Goal: Information Seeking & Learning: Compare options

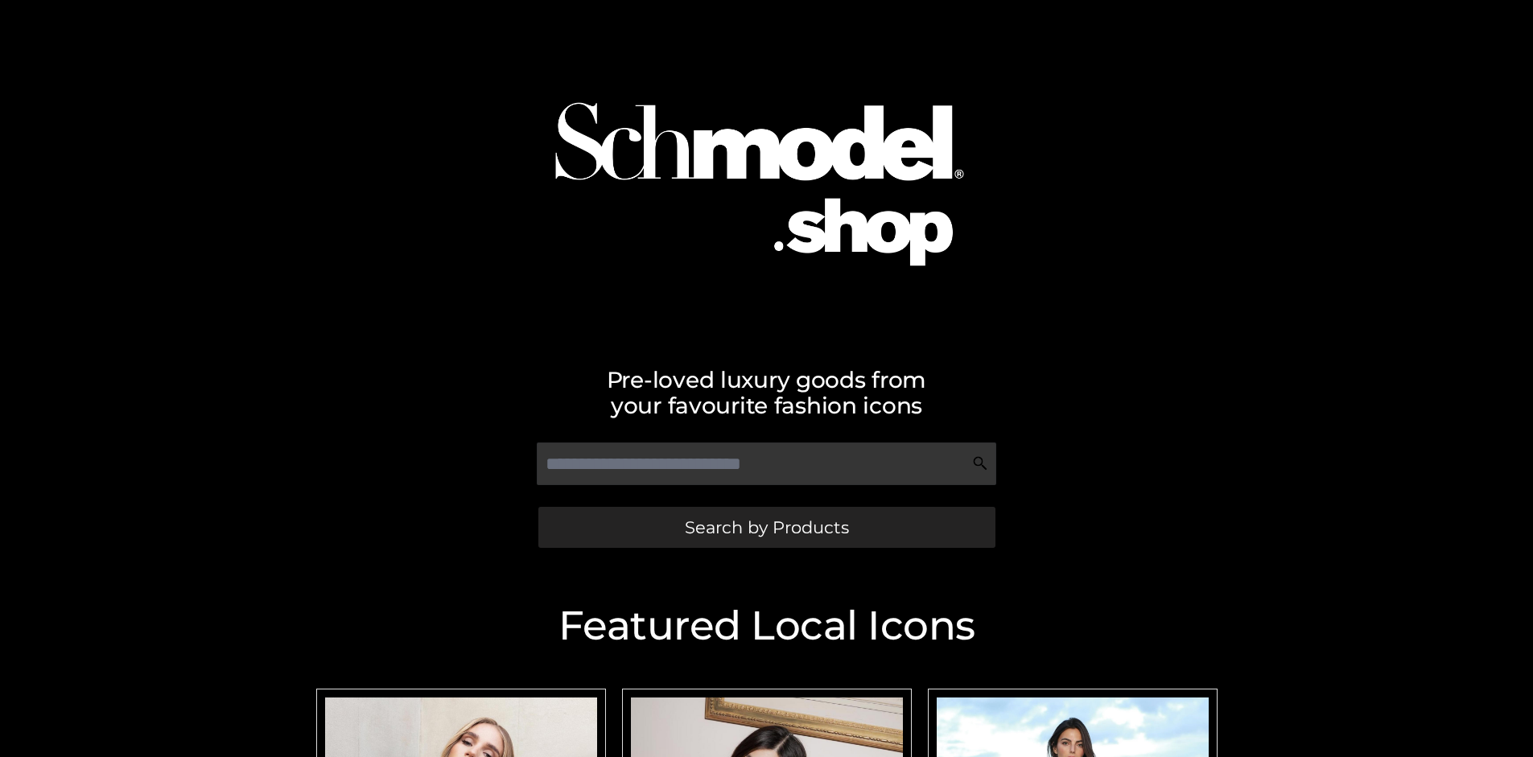
click at [766, 527] on span "Search by Products" at bounding box center [767, 527] width 164 height 17
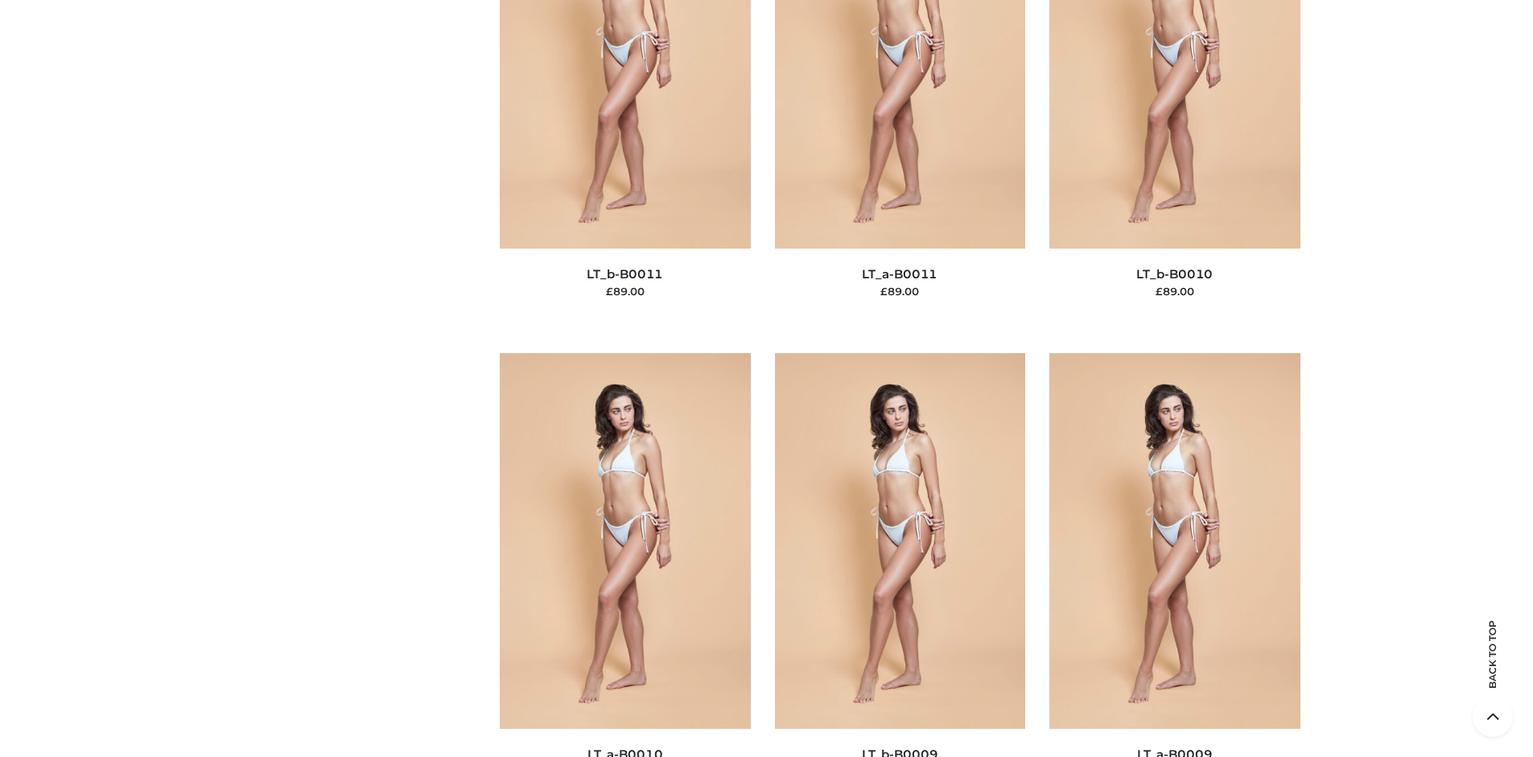
scroll to position [243, 0]
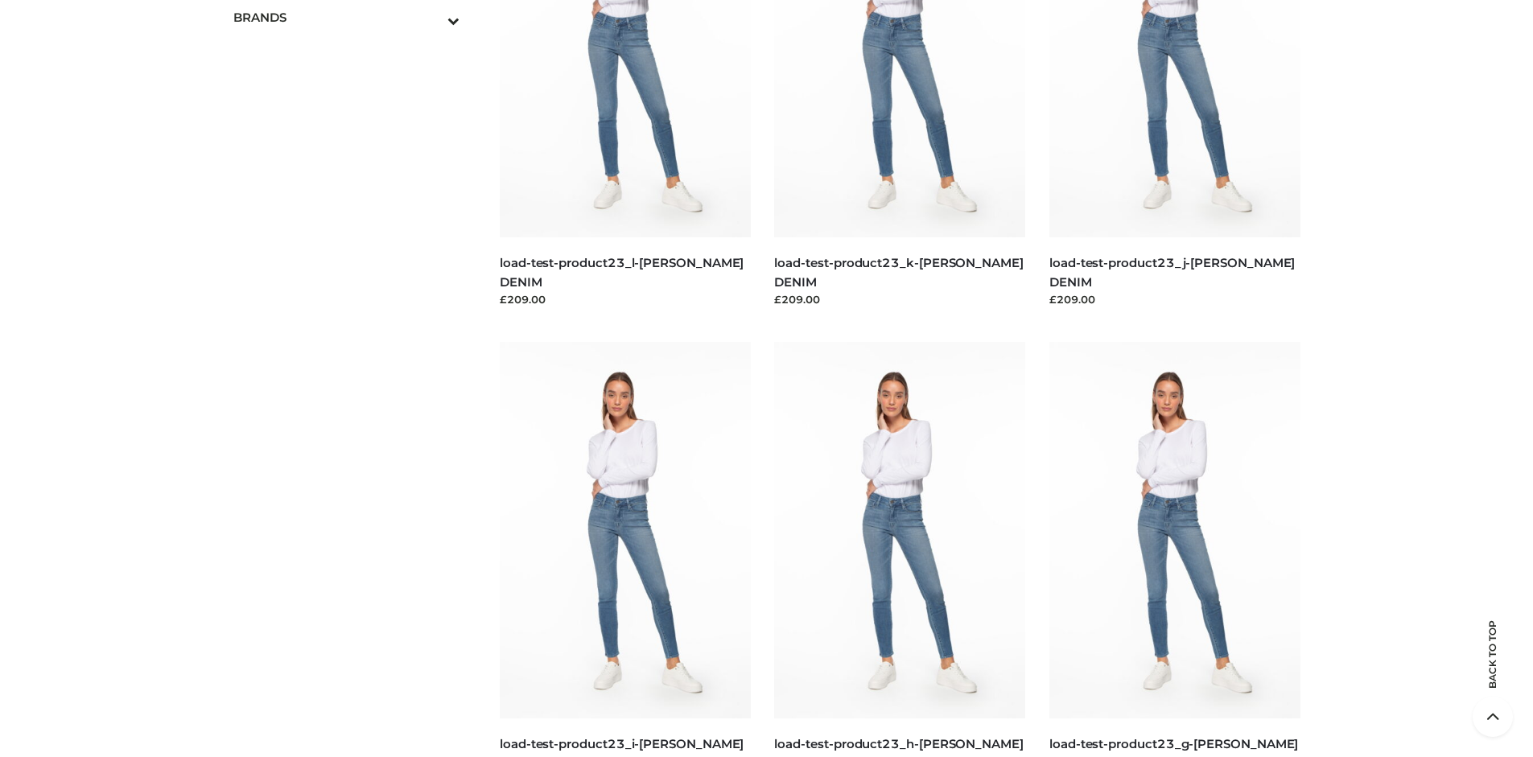
click at [431, 17] on icon "Toggle Submenu" at bounding box center [369, 20] width 180 height 19
click at [354, 86] on span "PARKERSMITH" at bounding box center [354, 86] width 211 height 19
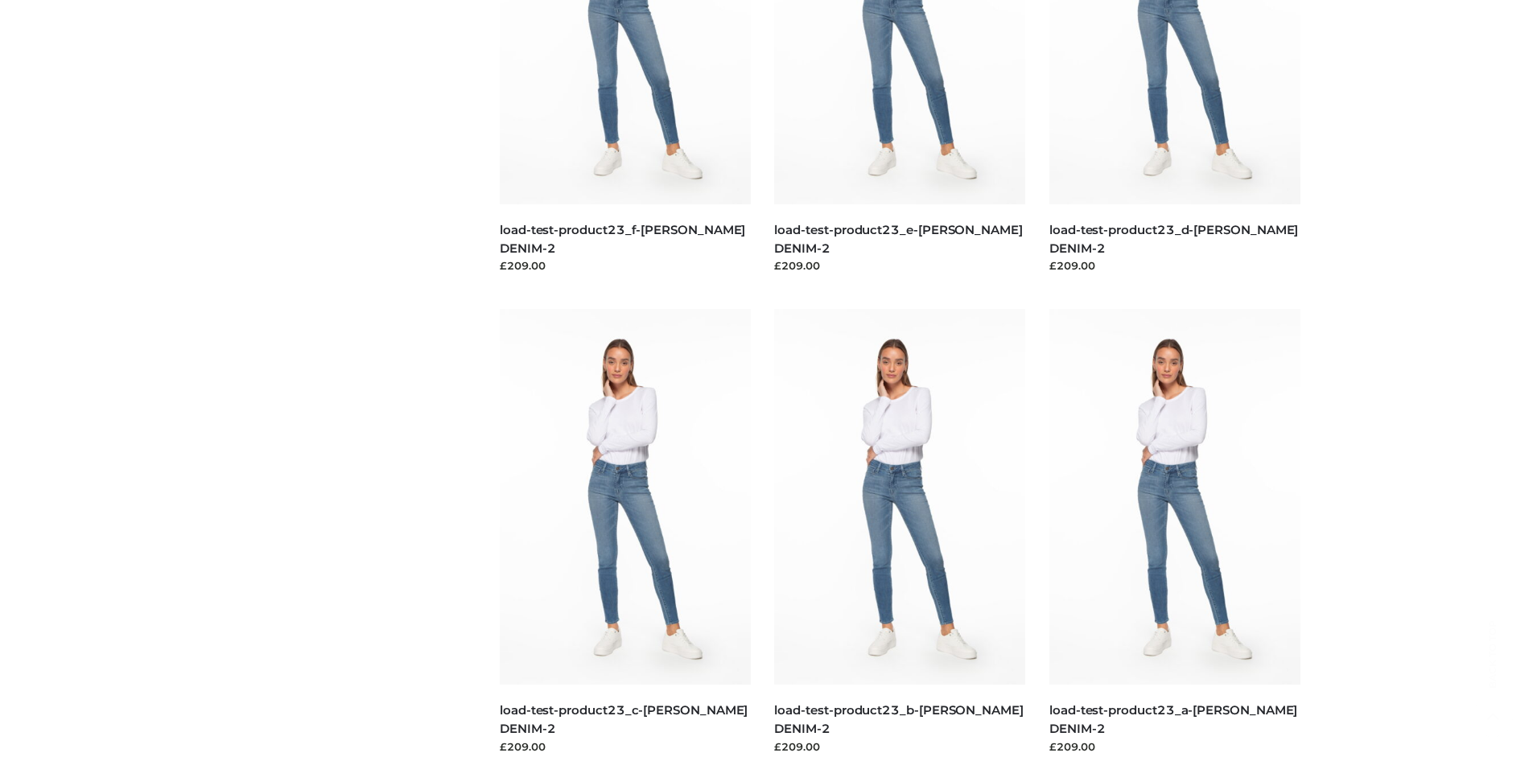
click at [900, 533] on img at bounding box center [899, 497] width 251 height 376
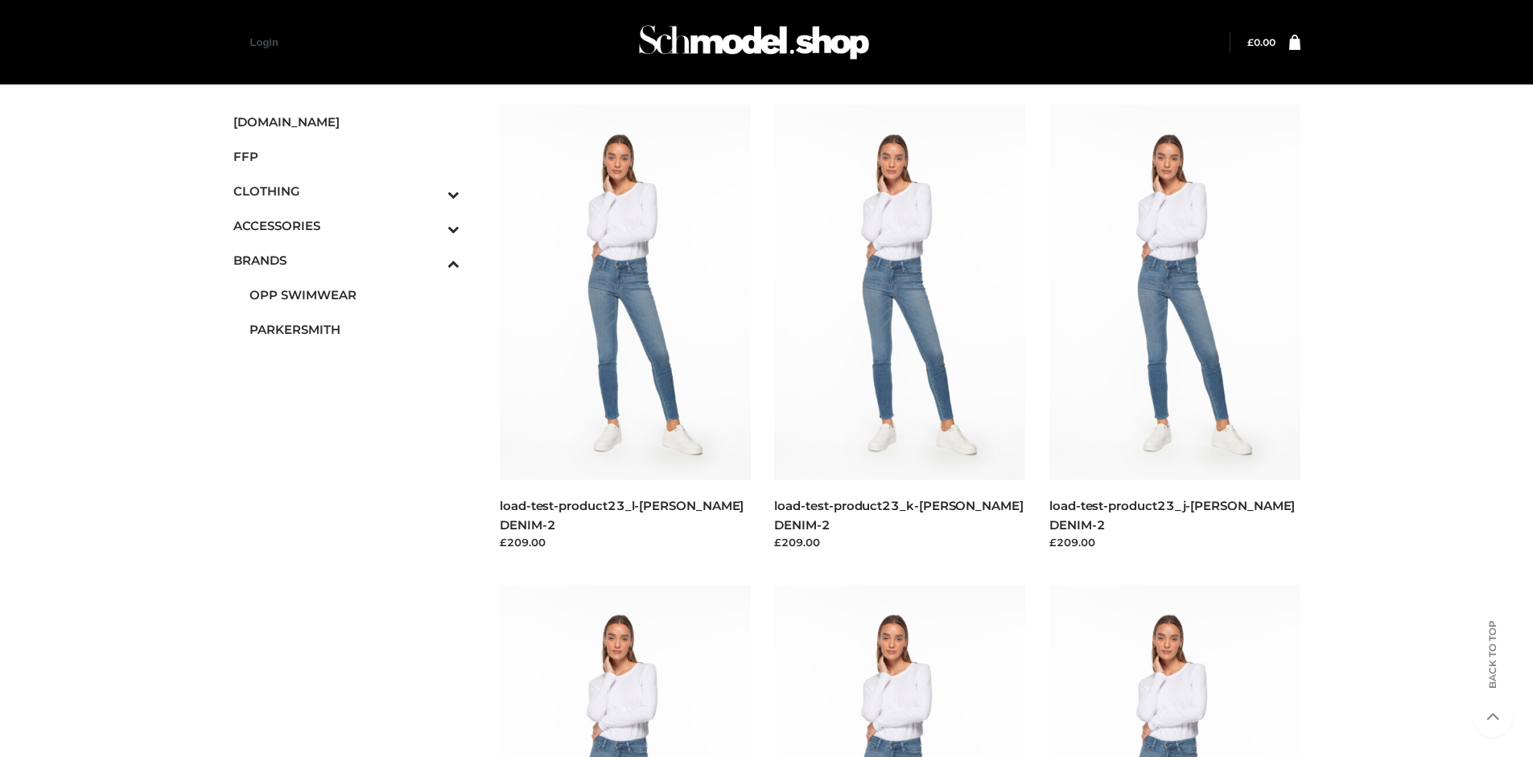
click at [900, 328] on img at bounding box center [899, 293] width 251 height 376
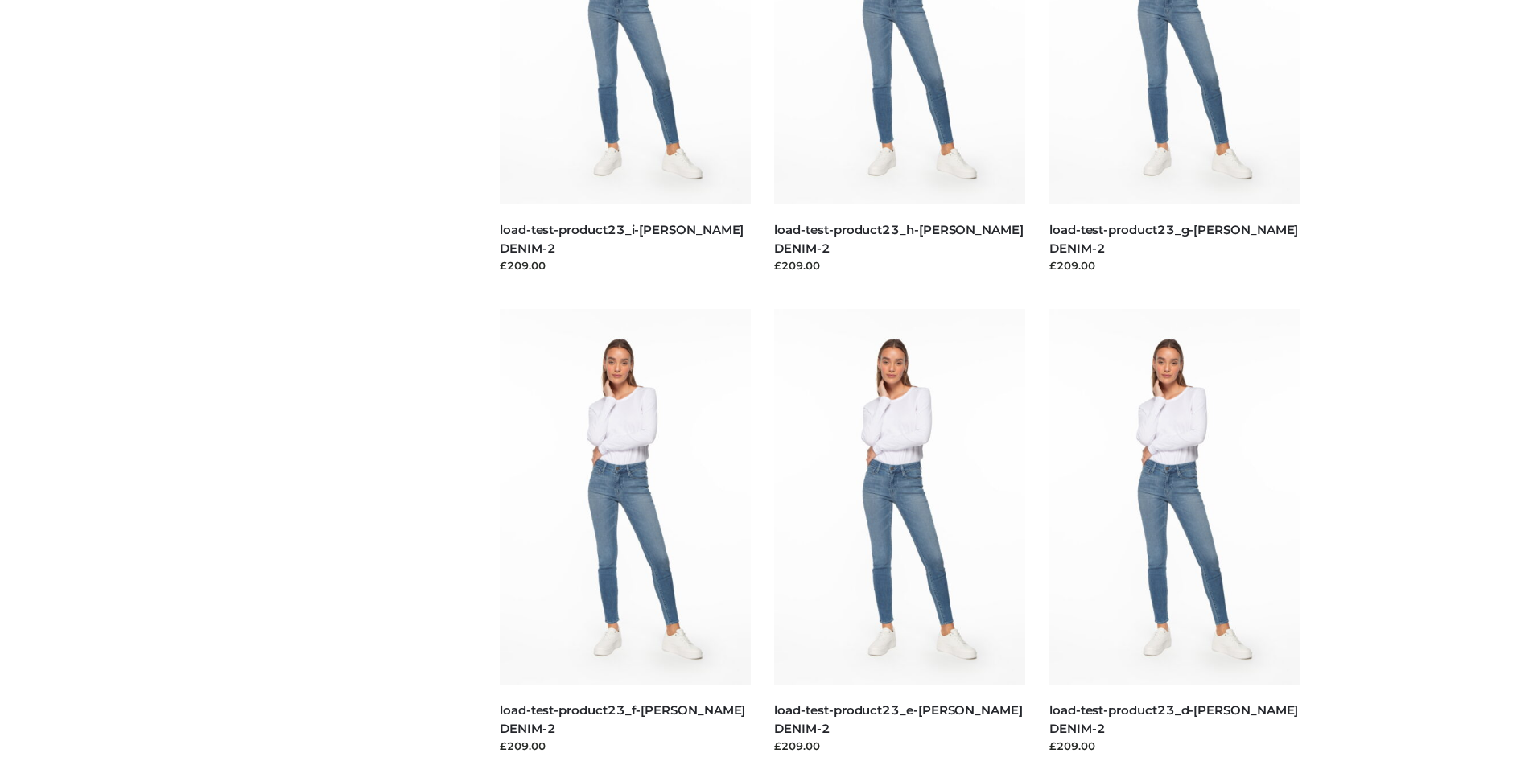
click at [624, 533] on img at bounding box center [625, 497] width 251 height 376
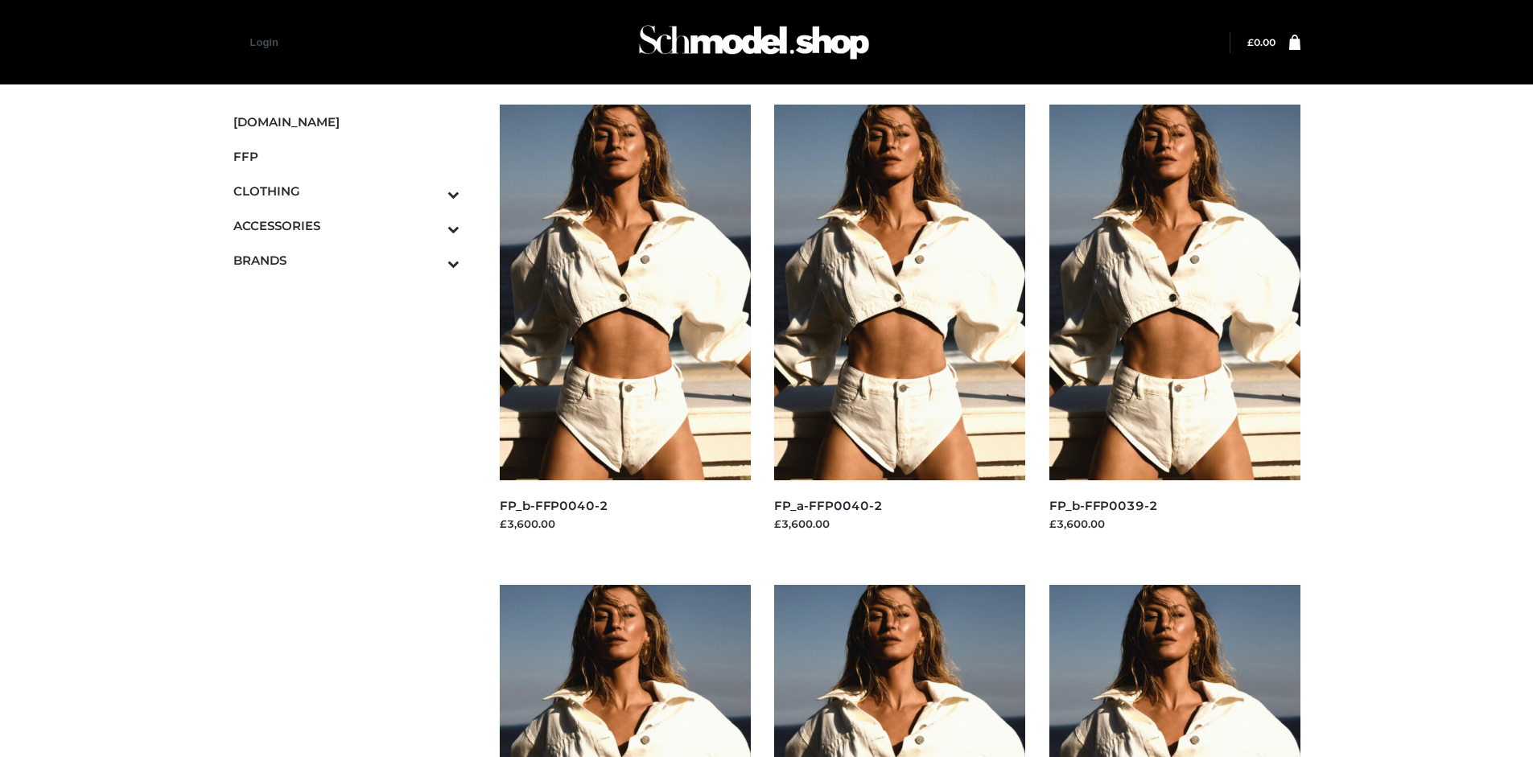
click at [1174, 328] on img at bounding box center [1174, 293] width 251 height 376
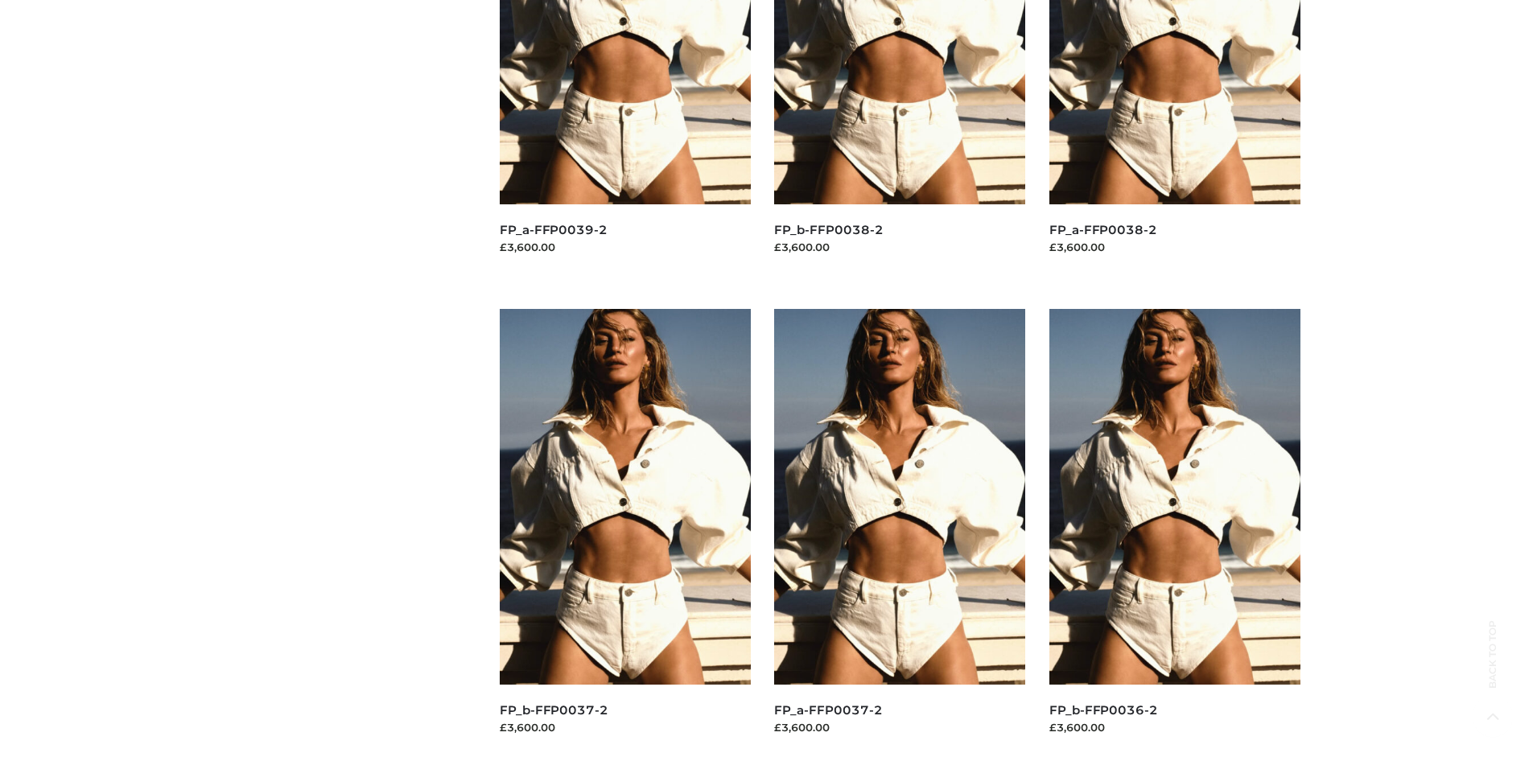
click at [624, 533] on img at bounding box center [625, 497] width 251 height 376
click at [1174, 533] on img at bounding box center [1174, 497] width 251 height 376
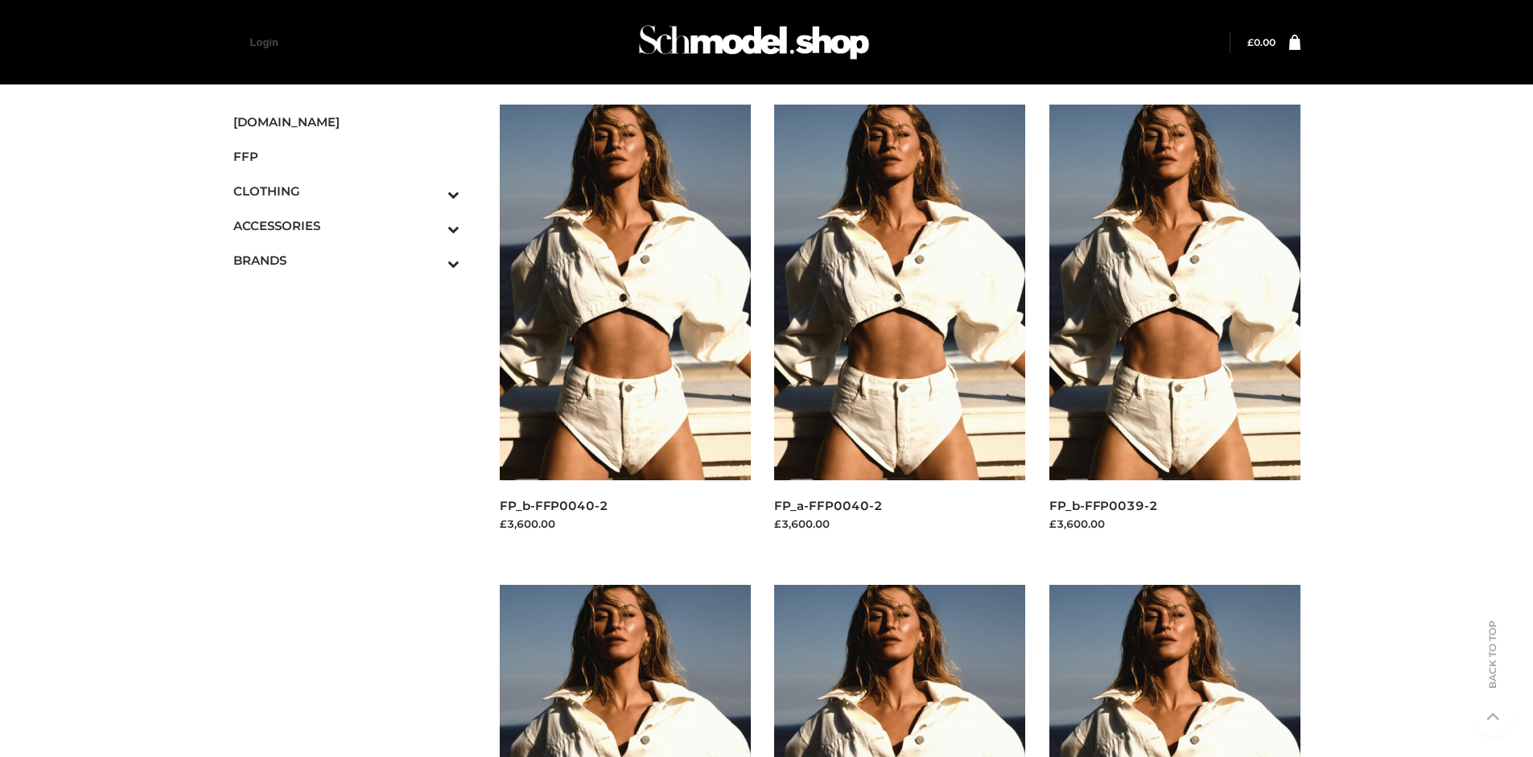
click at [624, 328] on img at bounding box center [625, 293] width 251 height 376
click at [431, 191] on icon "Toggle Submenu" at bounding box center [369, 194] width 180 height 19
click at [354, 294] on span "BOTTOMS" at bounding box center [354, 295] width 211 height 19
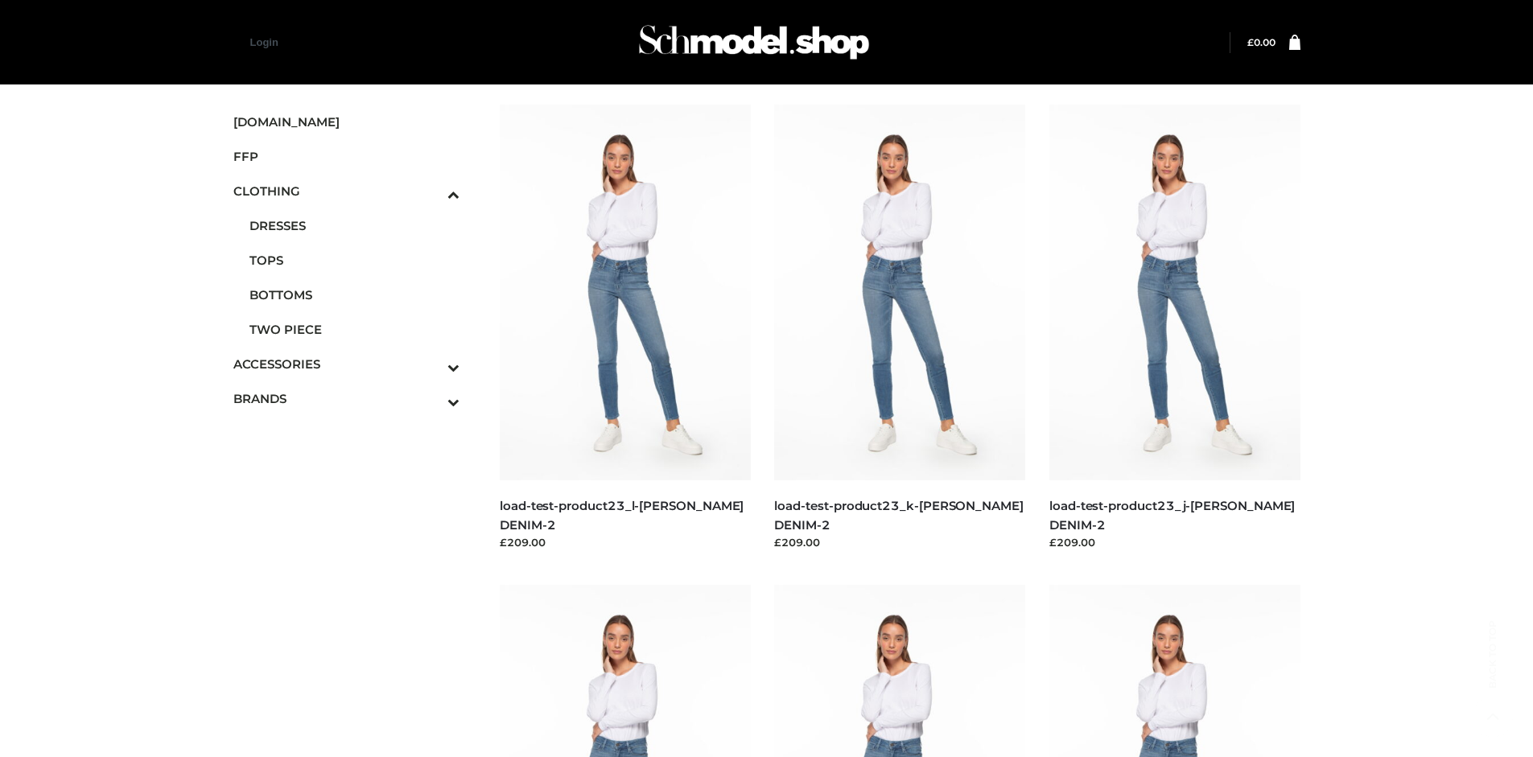
scroll to position [1237, 0]
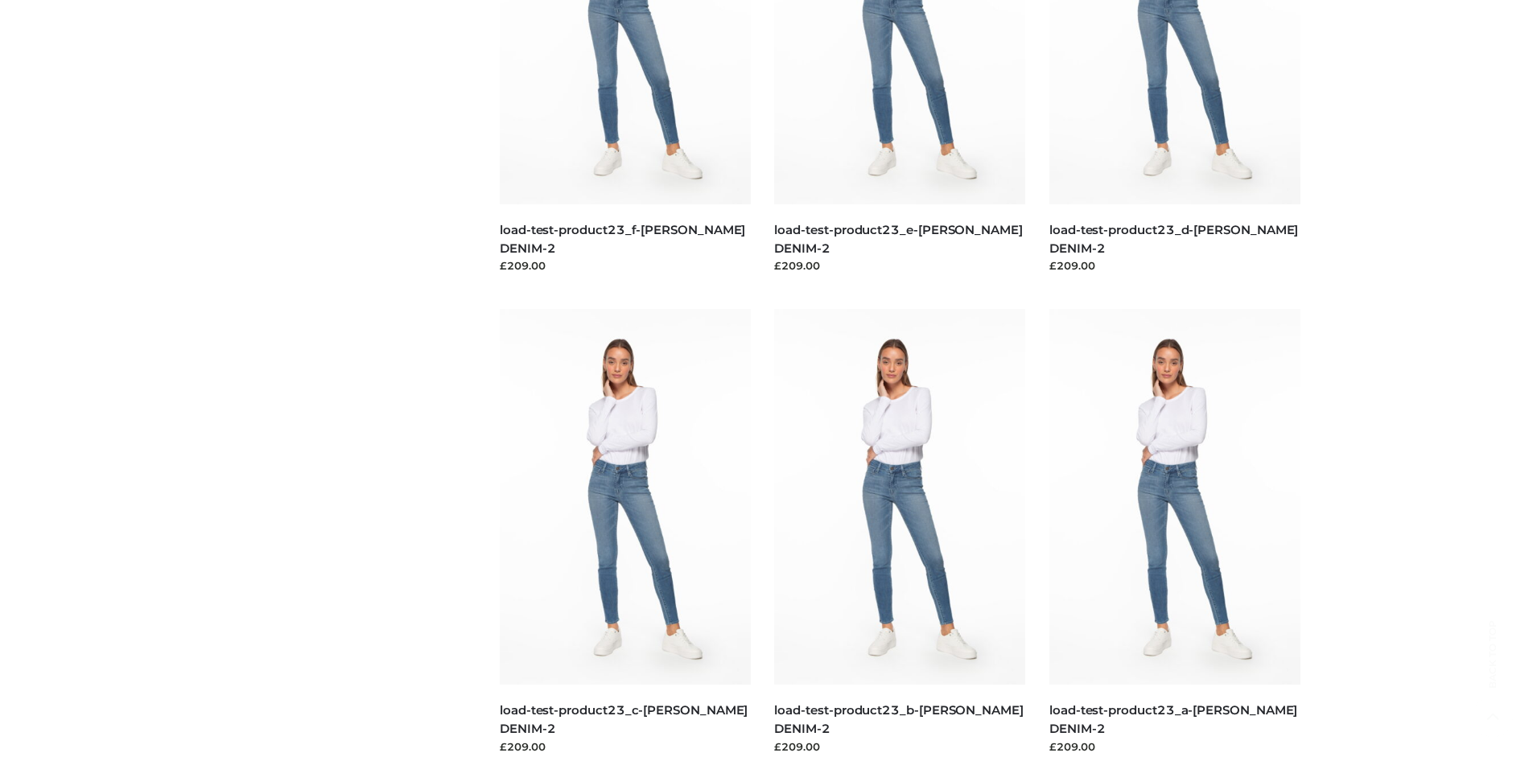
click at [900, 533] on img at bounding box center [899, 497] width 251 height 376
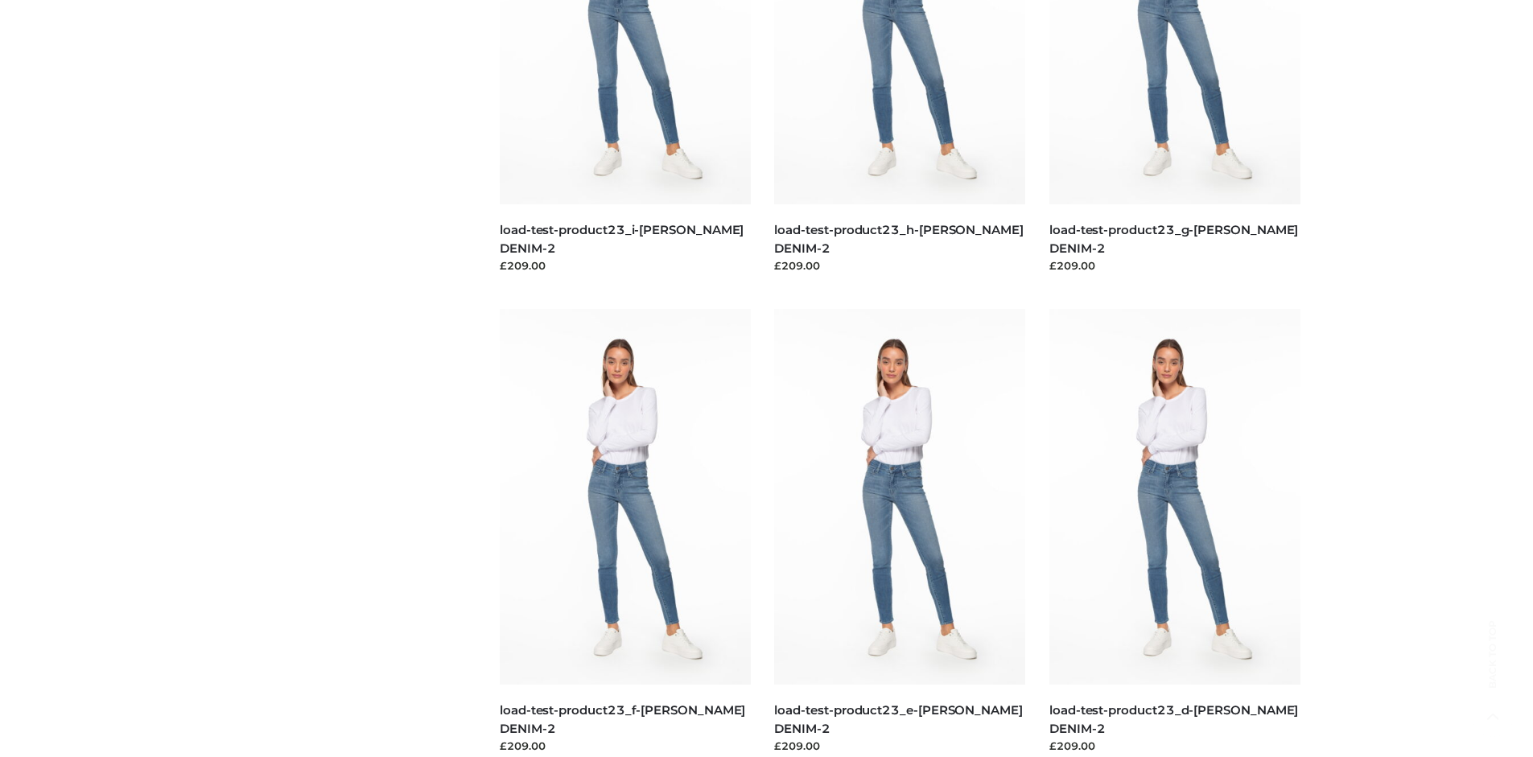
click at [900, 533] on img at bounding box center [899, 497] width 251 height 376
click at [624, 533] on img at bounding box center [625, 497] width 251 height 376
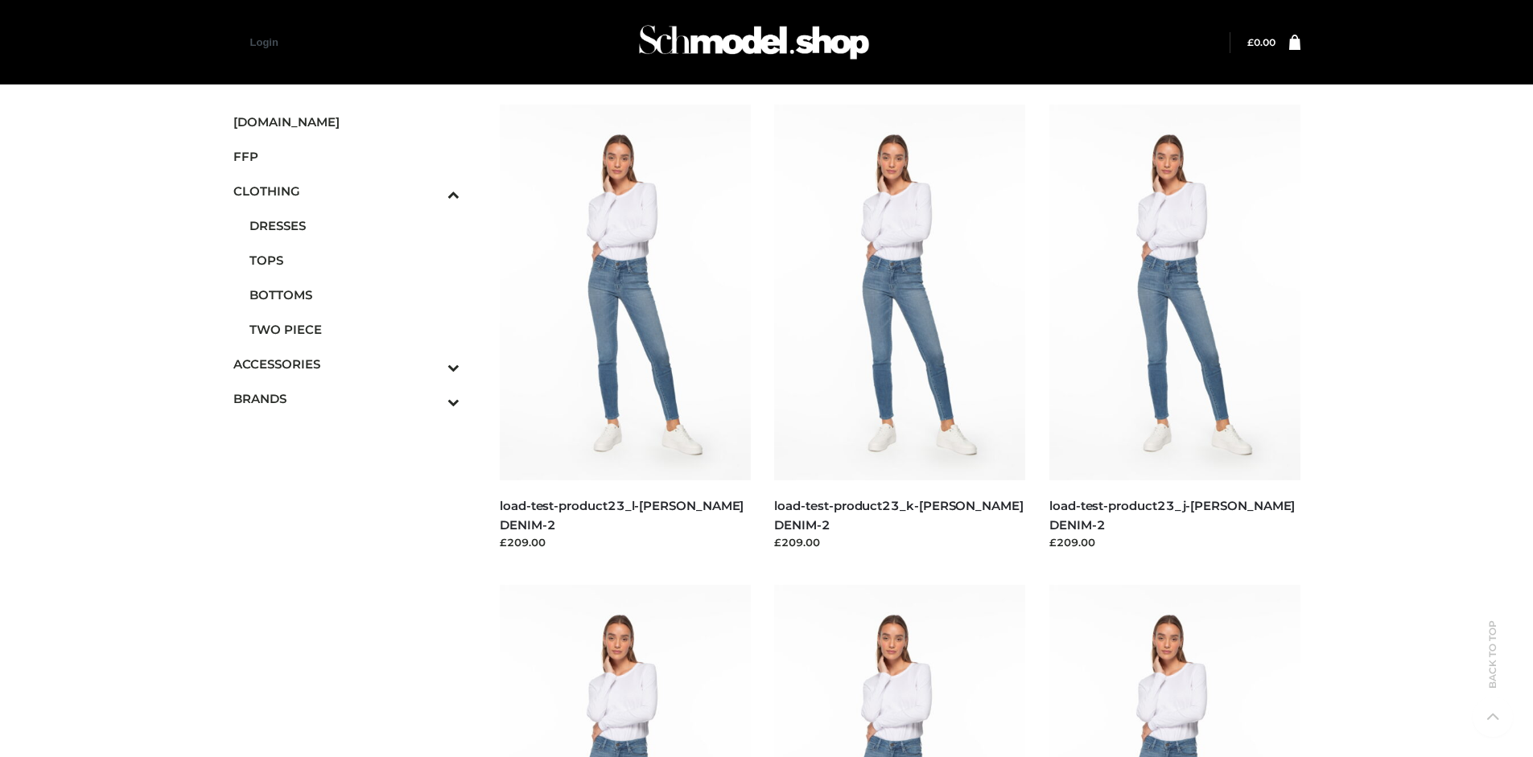
click at [431, 364] on icon "Toggle Submenu" at bounding box center [369, 367] width 180 height 19
click at [354, 294] on span "JEWELRY" at bounding box center [354, 295] width 211 height 19
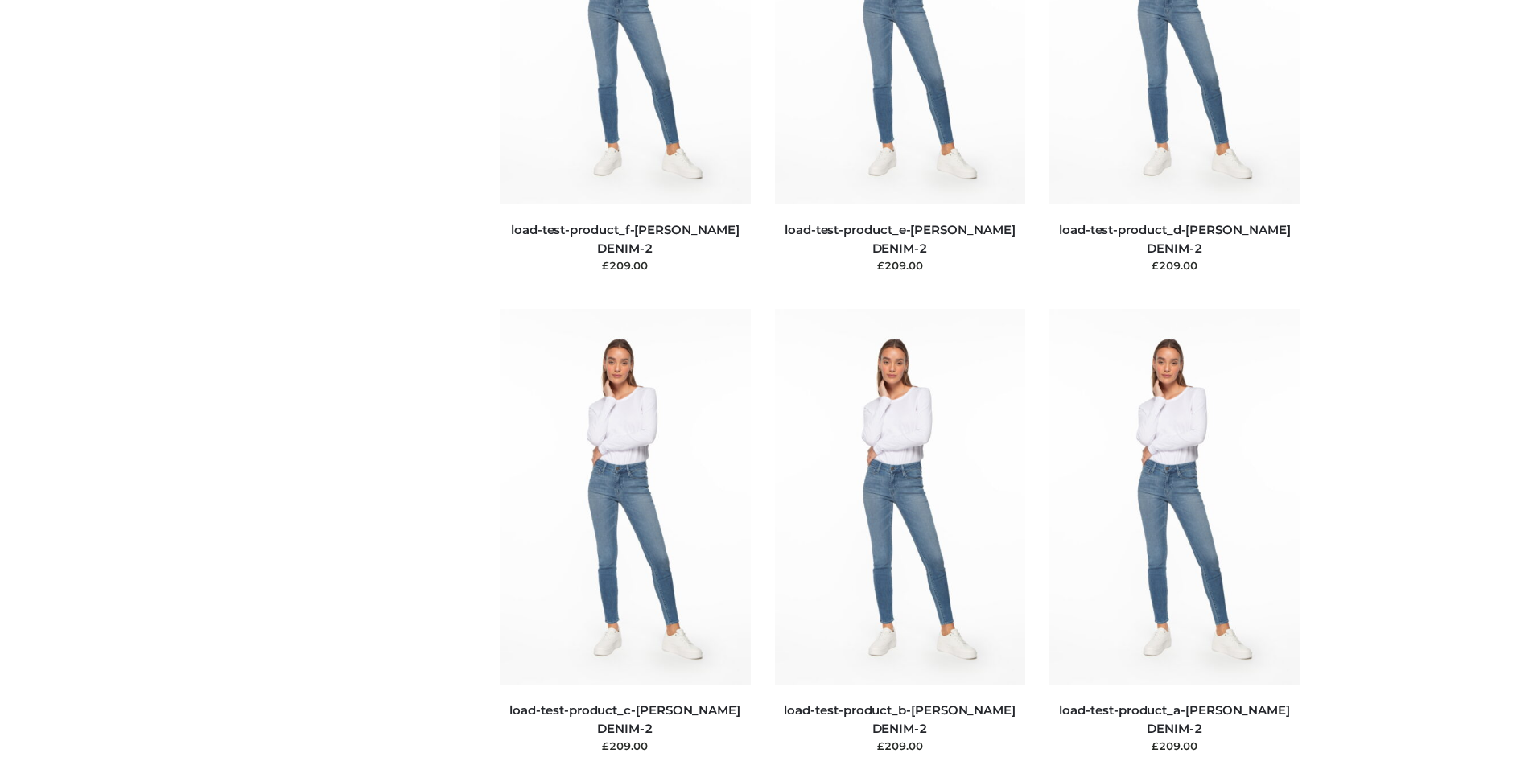
click at [900, 533] on img at bounding box center [900, 497] width 251 height 376
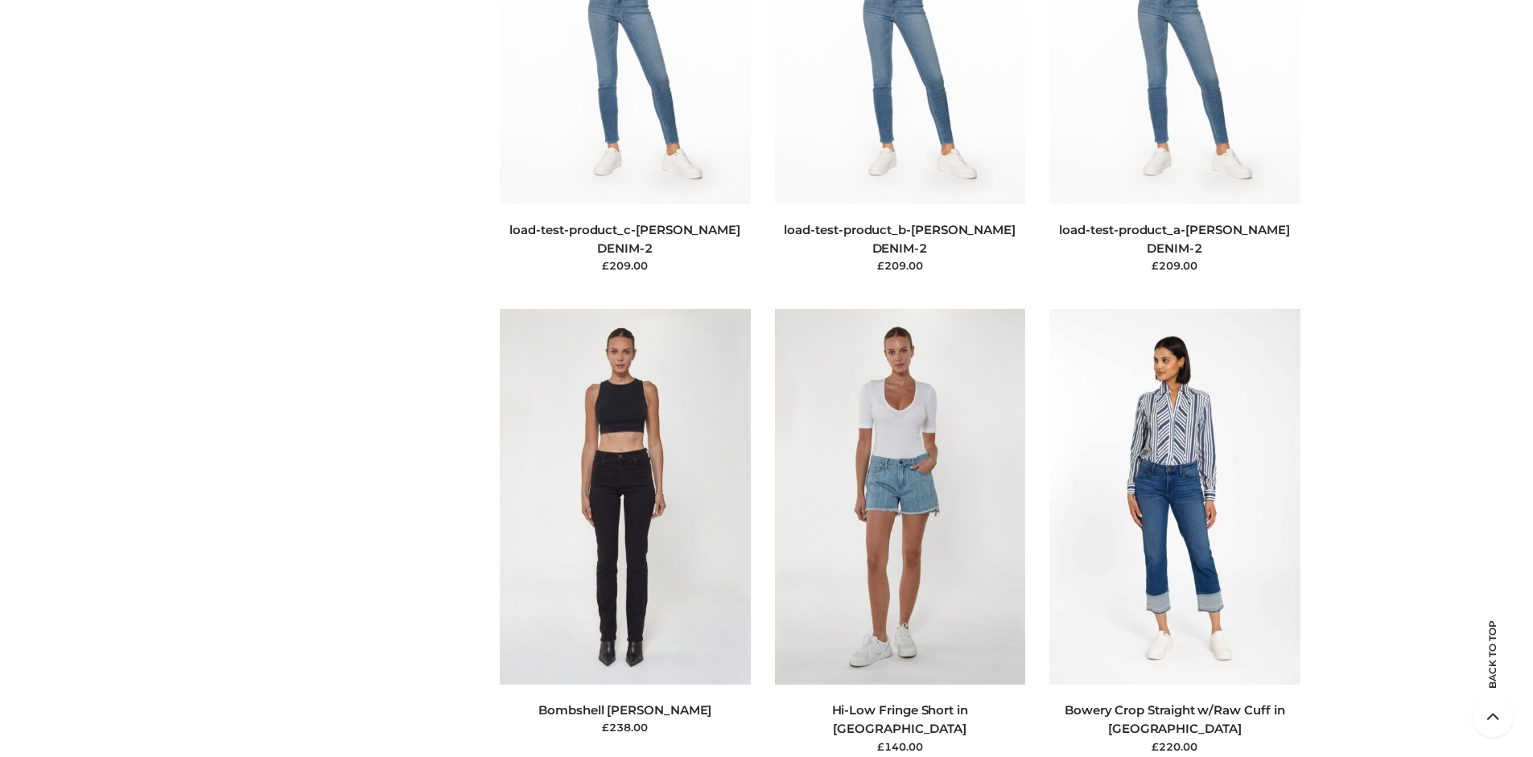
click at [624, 533] on img at bounding box center [625, 497] width 251 height 376
